Goal: Task Accomplishment & Management: Use online tool/utility

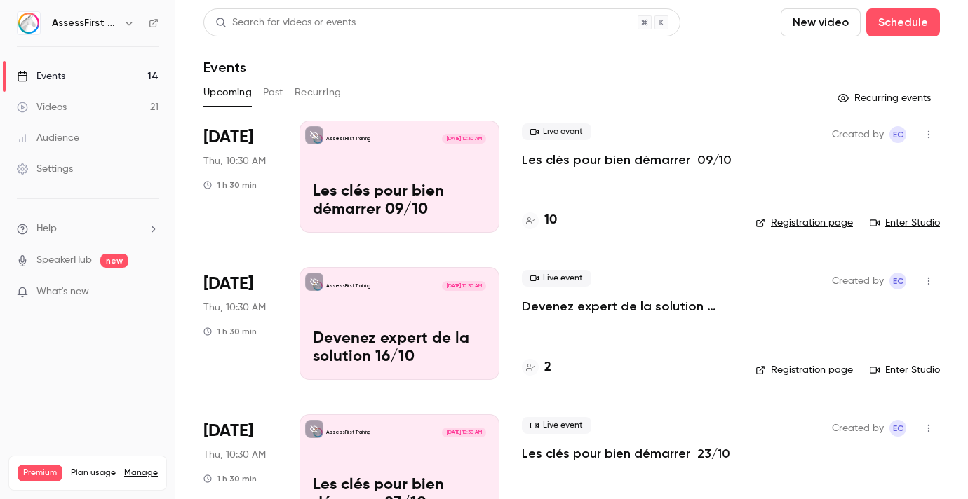
click at [616, 161] on p "Les clés pour bien démarrer 09/10" at bounding box center [627, 159] width 210 height 17
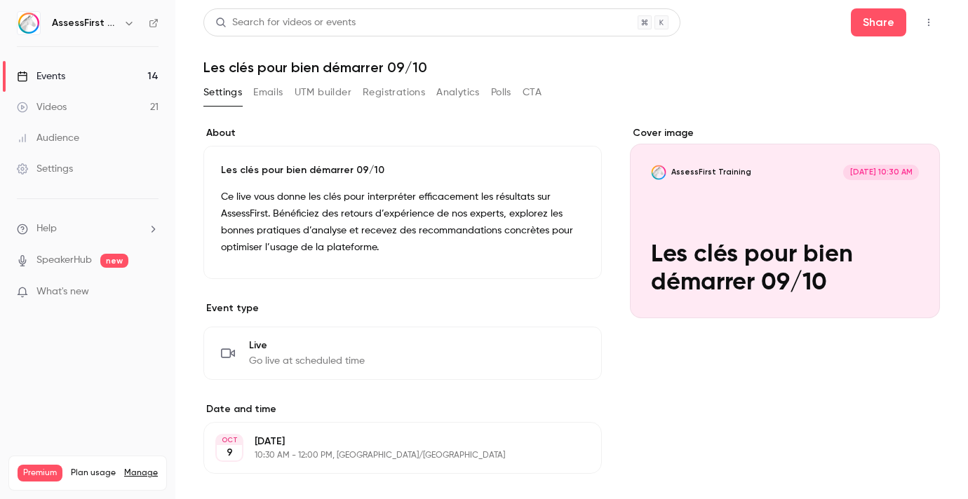
click at [381, 99] on button "Registrations" at bounding box center [394, 92] width 62 height 22
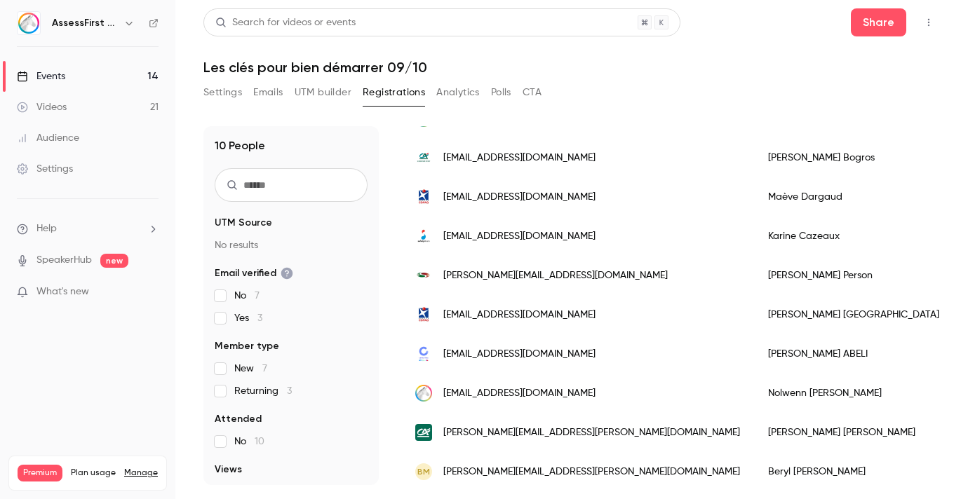
scroll to position [175, 0]
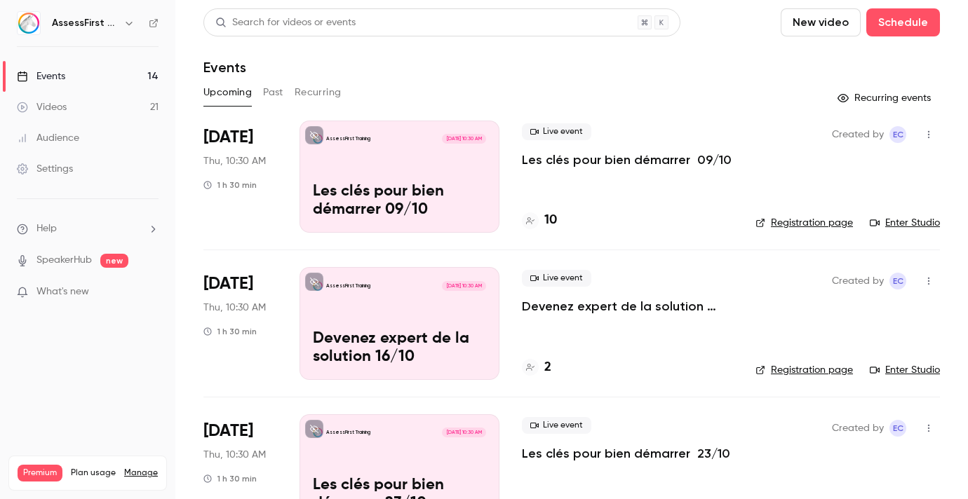
click at [576, 171] on div "Live event Les clés pour bien démarrer 09/10 10" at bounding box center [627, 177] width 211 height 112
click at [613, 164] on p "Les clés pour bien démarrer 09/10" at bounding box center [627, 159] width 210 height 17
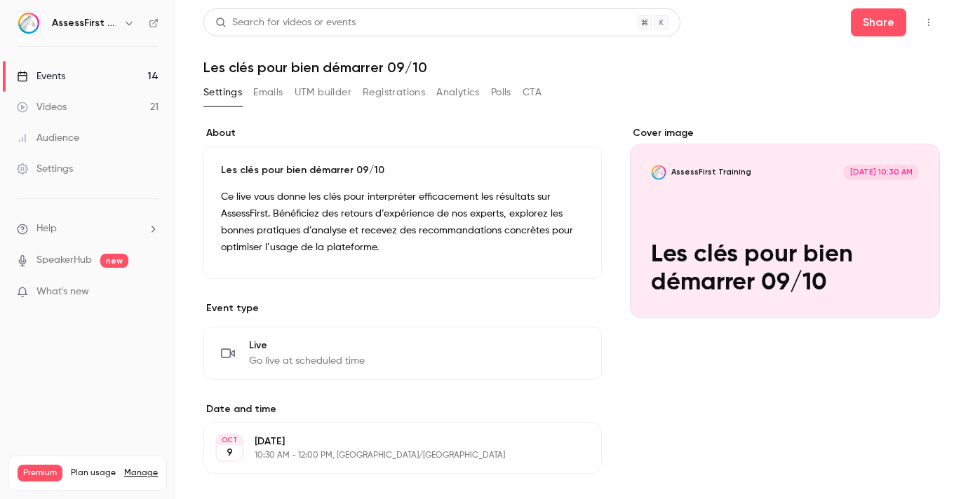
click at [400, 86] on button "Registrations" at bounding box center [394, 92] width 62 height 22
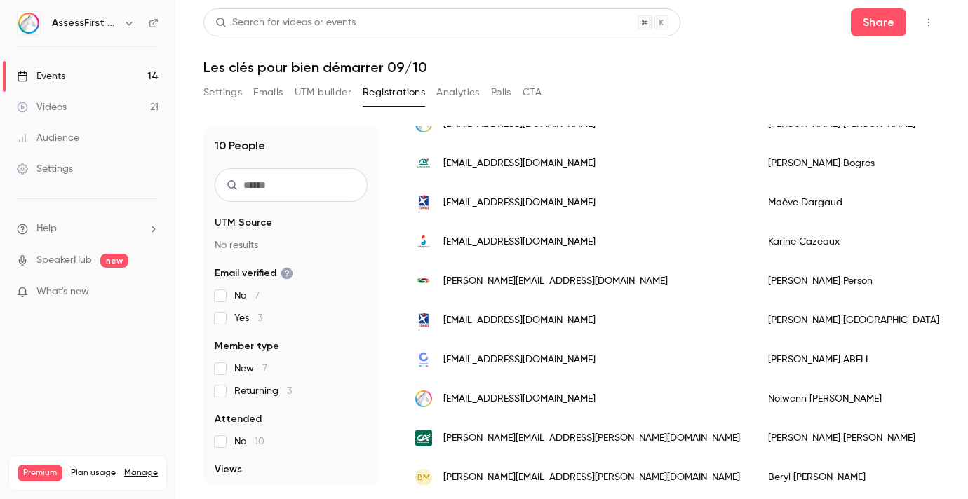
scroll to position [175, 0]
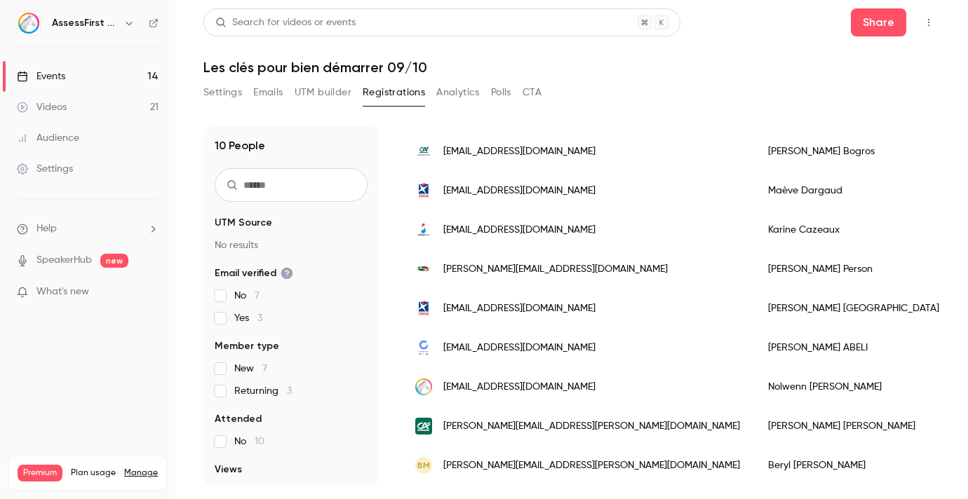
click at [928, 24] on icon "button" at bounding box center [928, 23] width 11 height 10
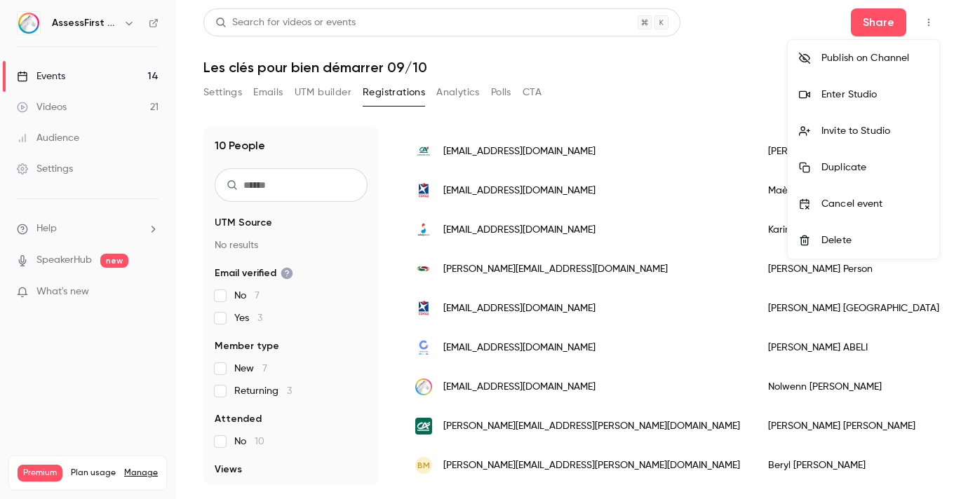
click at [883, 85] on li "Enter Studio" at bounding box center [862, 94] width 151 height 36
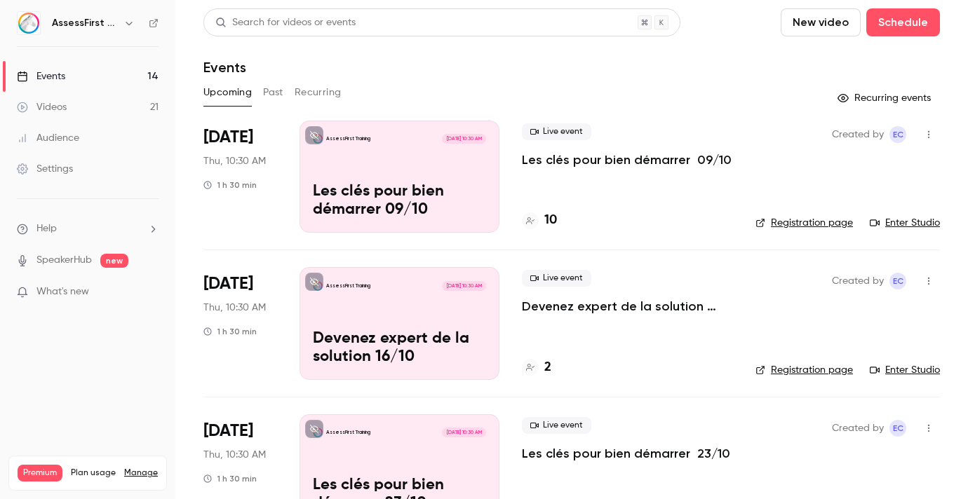
click at [428, 187] on p "Les clés pour bien démarrer 09/10" at bounding box center [399, 201] width 173 height 36
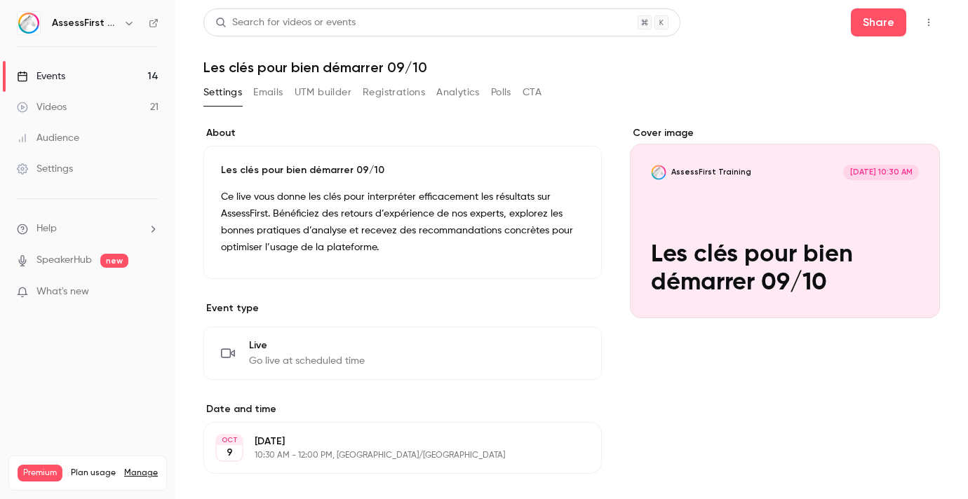
click at [929, 27] on icon "button" at bounding box center [928, 23] width 11 height 10
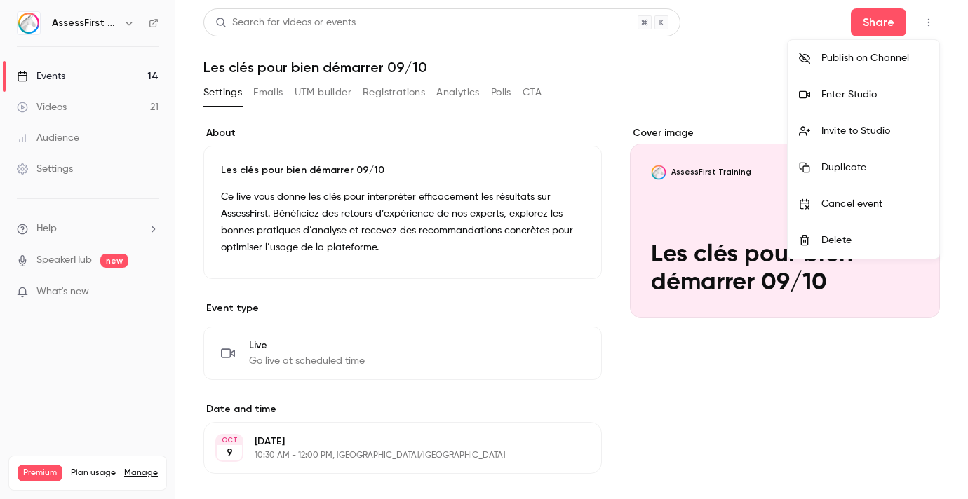
click at [867, 102] on li "Enter Studio" at bounding box center [862, 94] width 151 height 36
